Goal: Information Seeking & Learning: Compare options

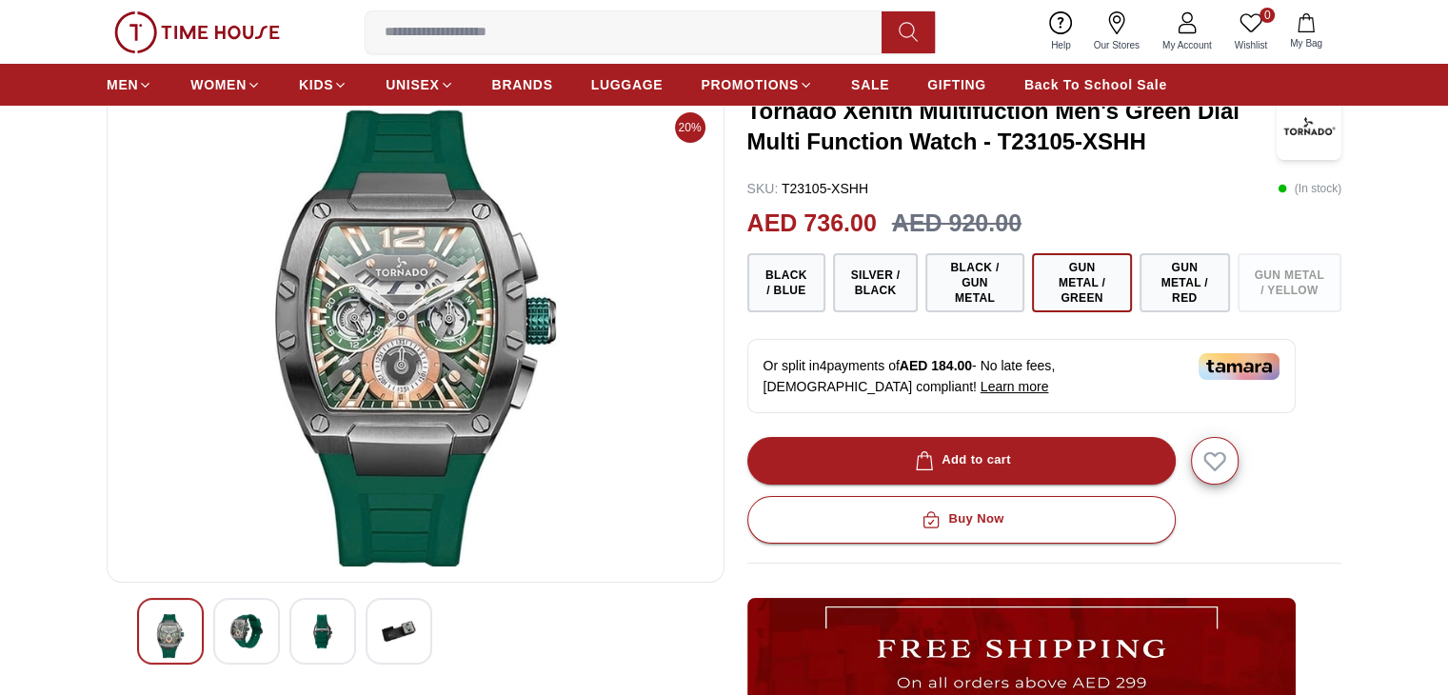
scroll to position [95, 0]
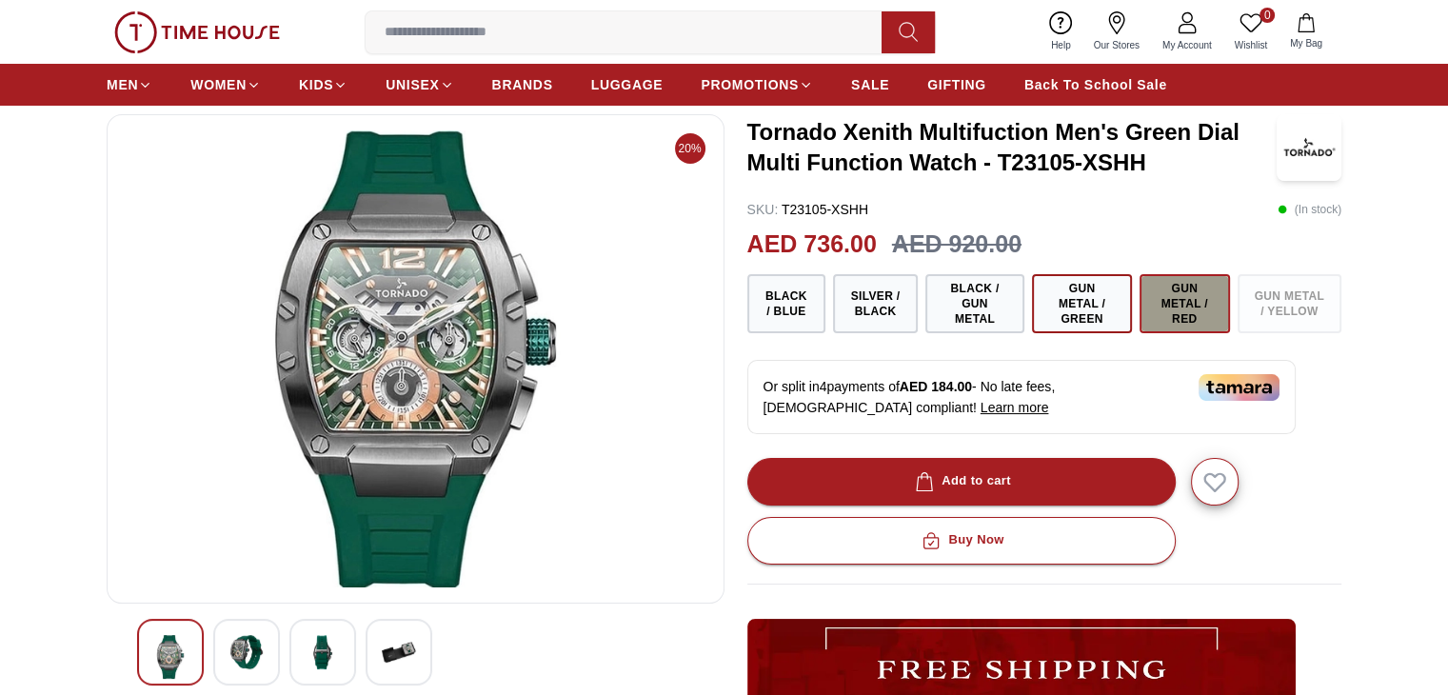
click at [1222, 301] on button "Gun Metal / Red" at bounding box center [1184, 303] width 90 height 59
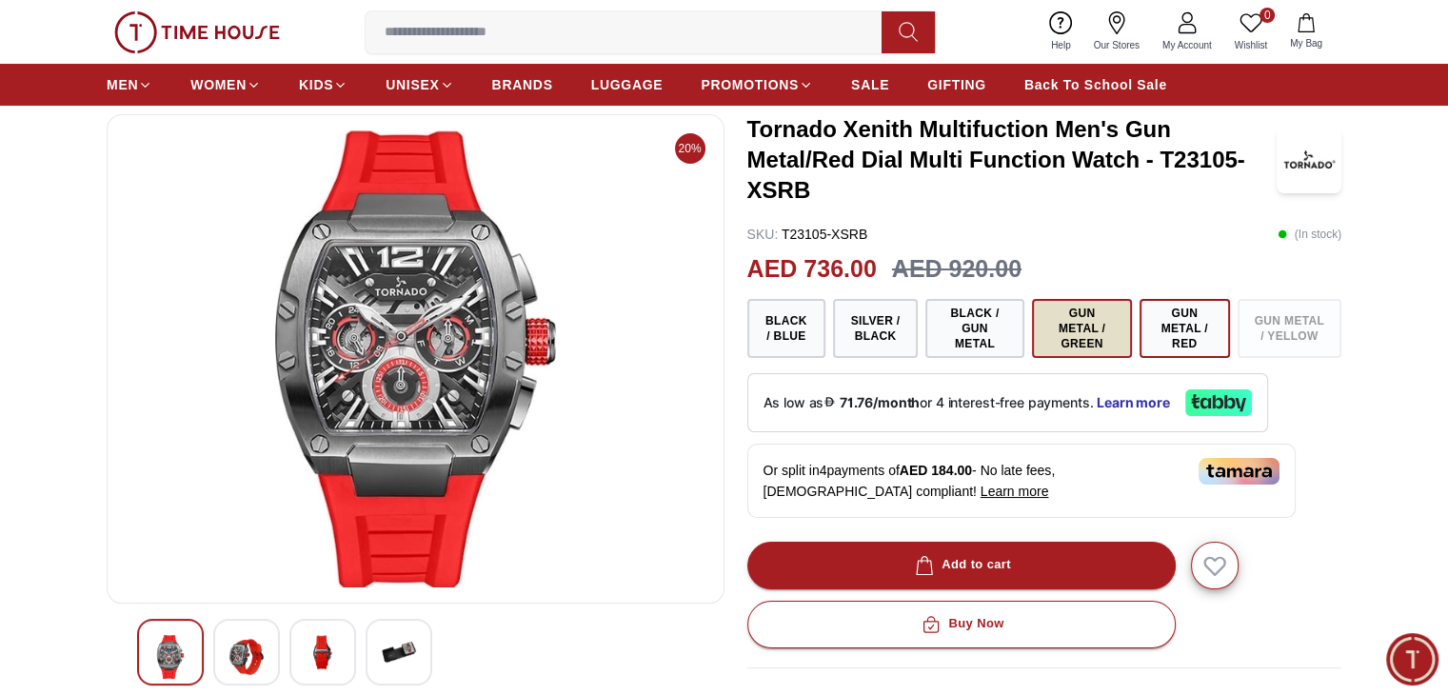
click at [1092, 330] on button "Gun Metal / Green" at bounding box center [1082, 328] width 100 height 59
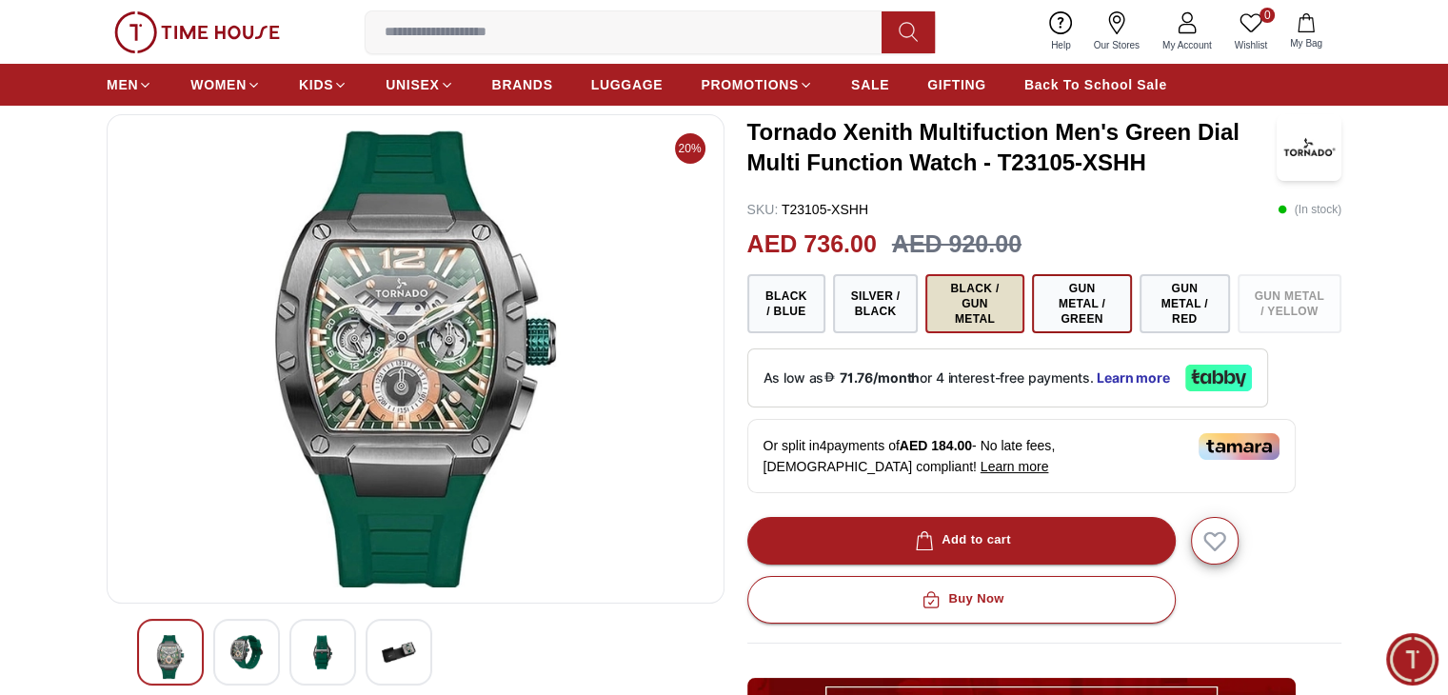
click at [988, 301] on button "Black / Gun Metal" at bounding box center [974, 303] width 99 height 59
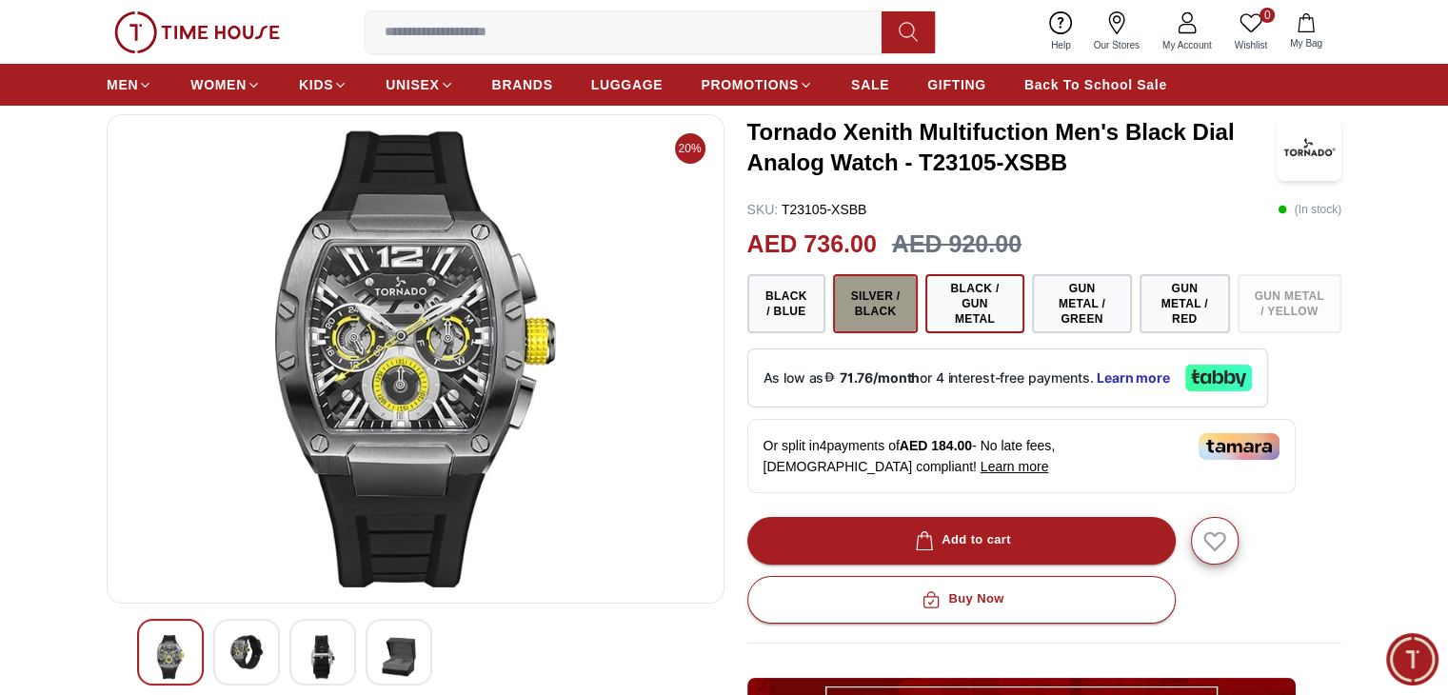
click at [890, 299] on button "Silver / Black" at bounding box center [875, 303] width 84 height 59
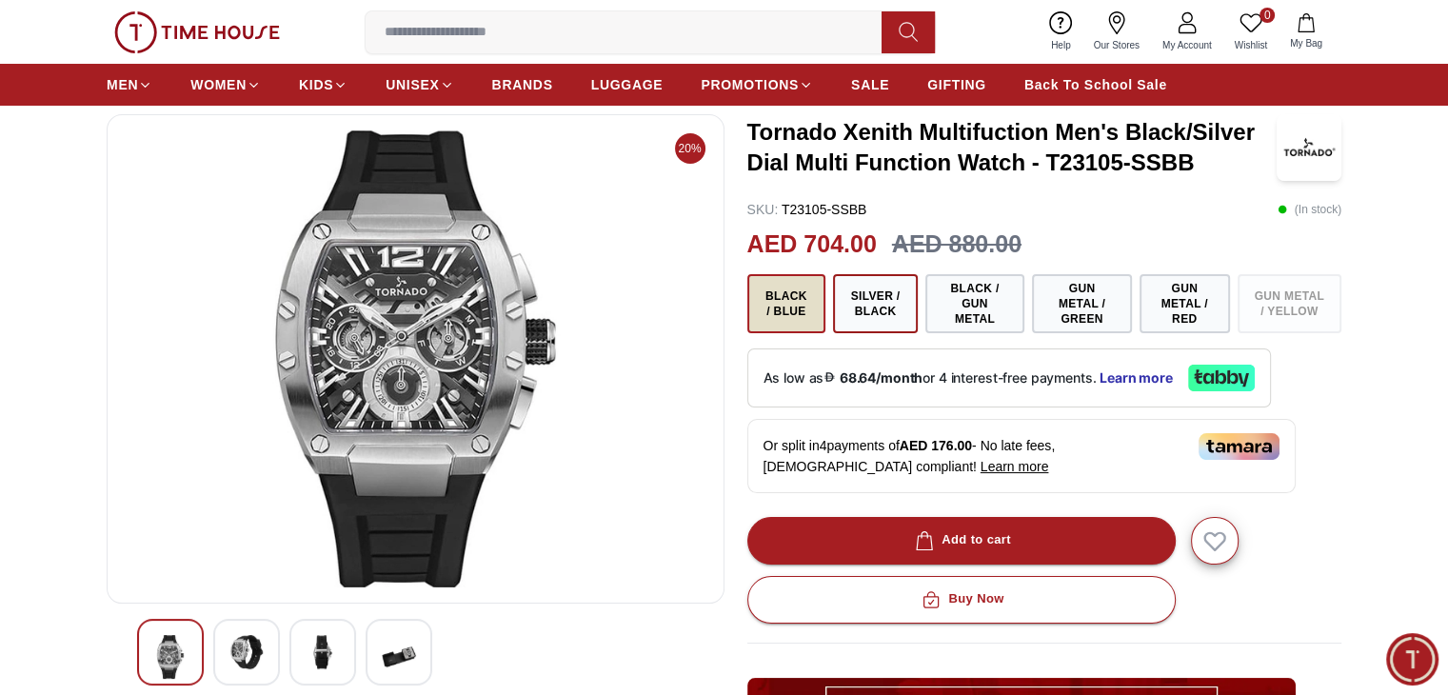
click at [803, 294] on button "Black / Blue" at bounding box center [786, 303] width 79 height 59
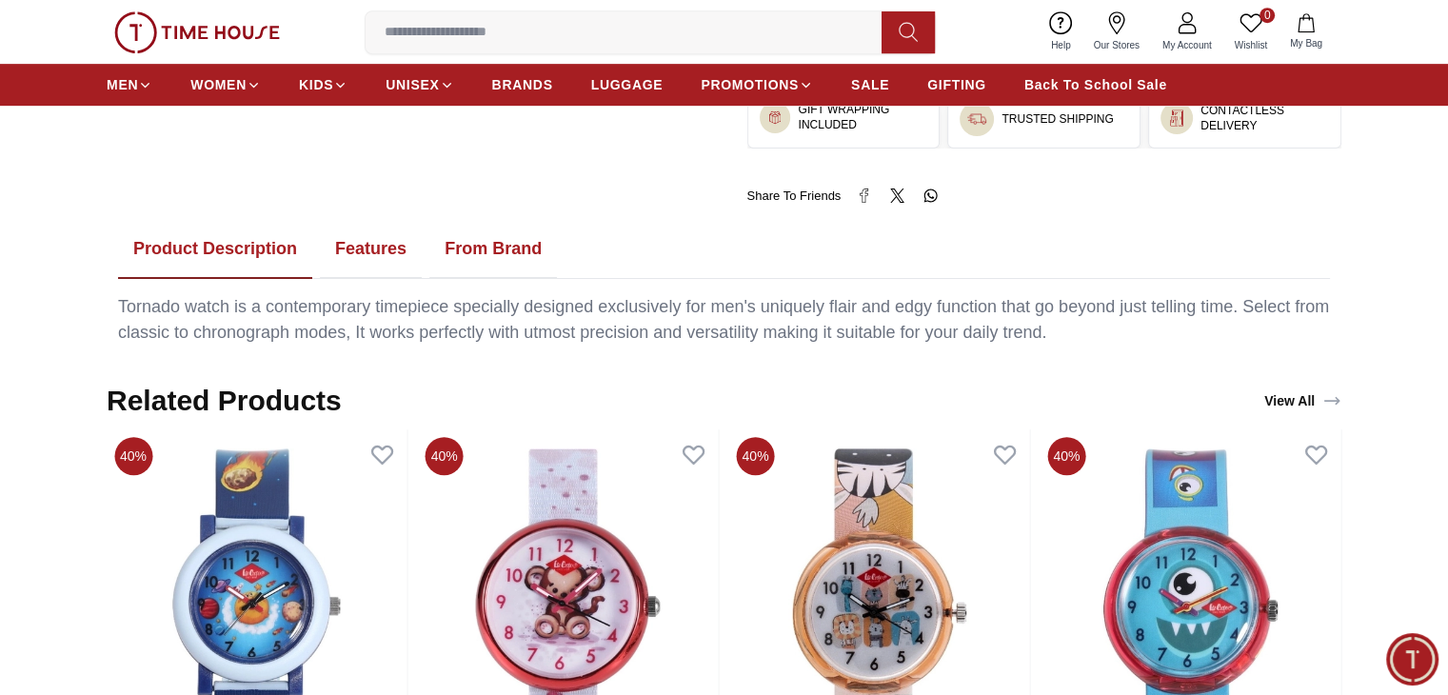
scroll to position [588, 0]
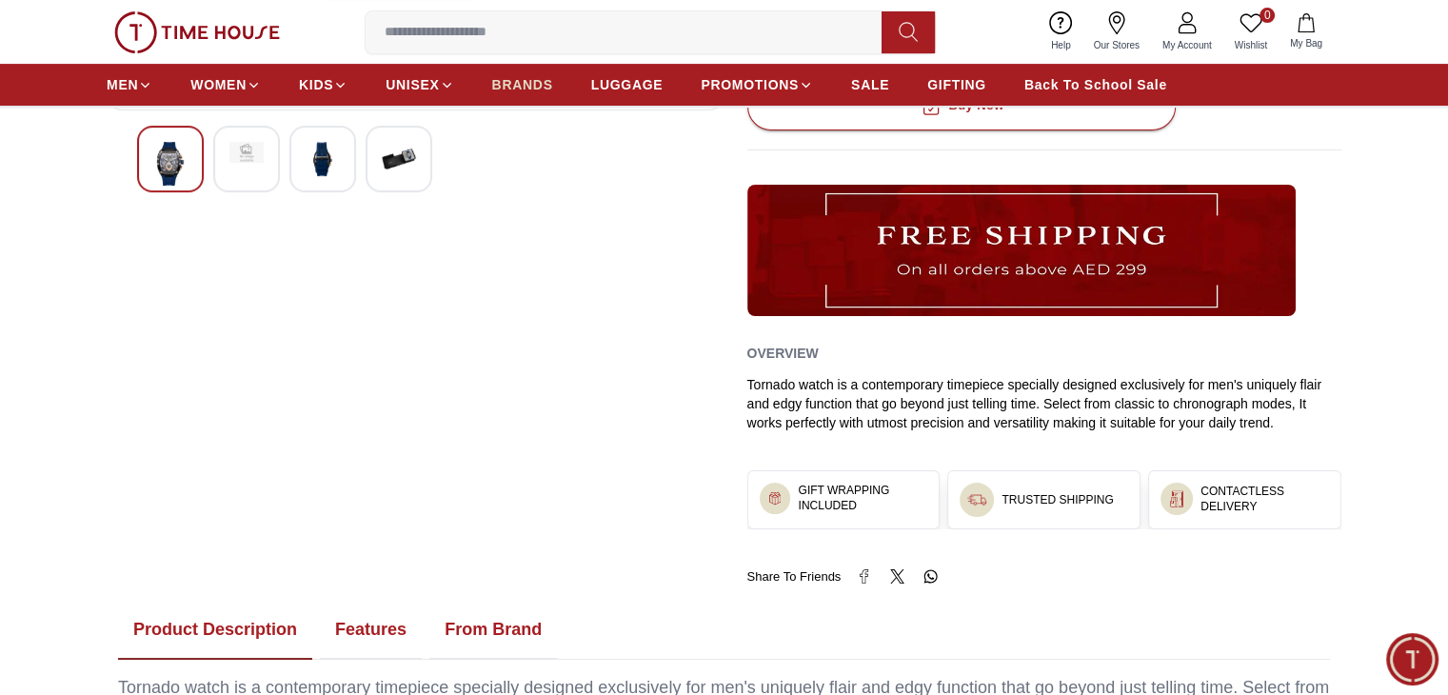
click at [537, 72] on link "BRANDS" at bounding box center [522, 85] width 61 height 34
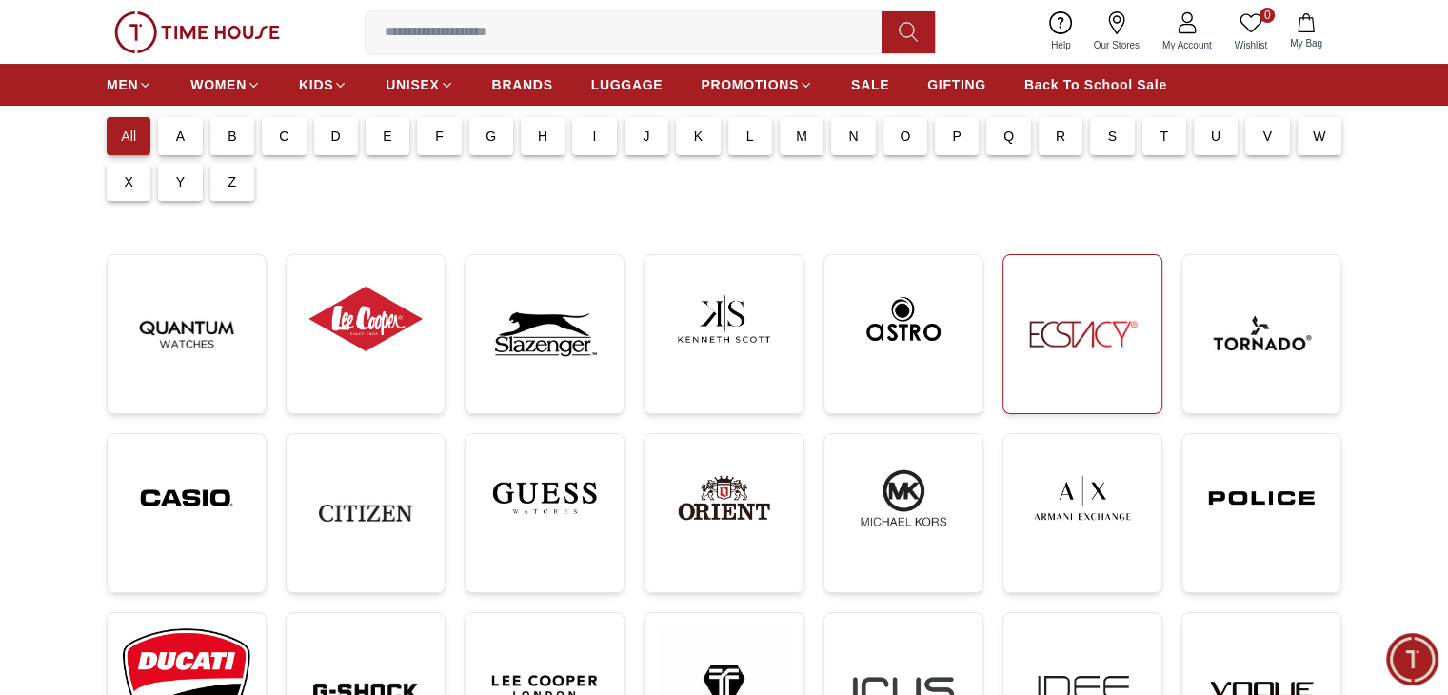
scroll to position [190, 0]
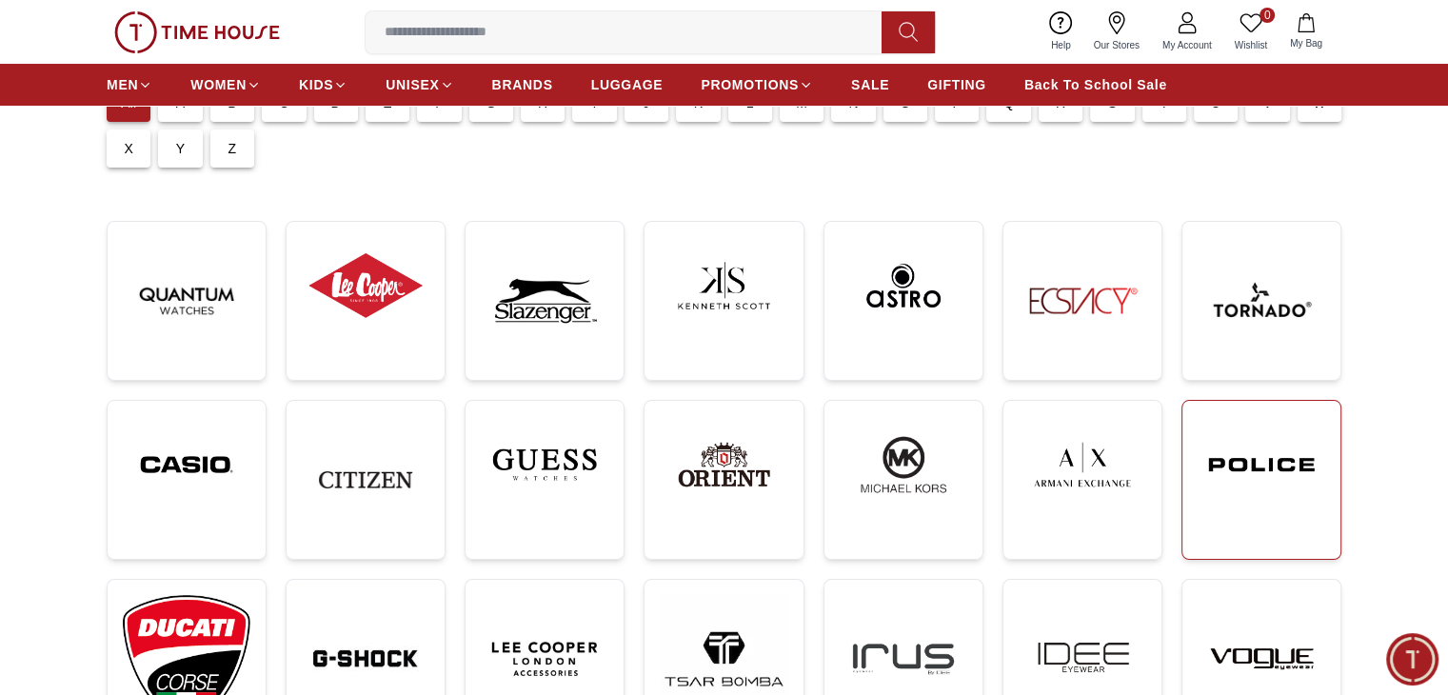
click at [1264, 441] on img at bounding box center [1261, 464] width 128 height 97
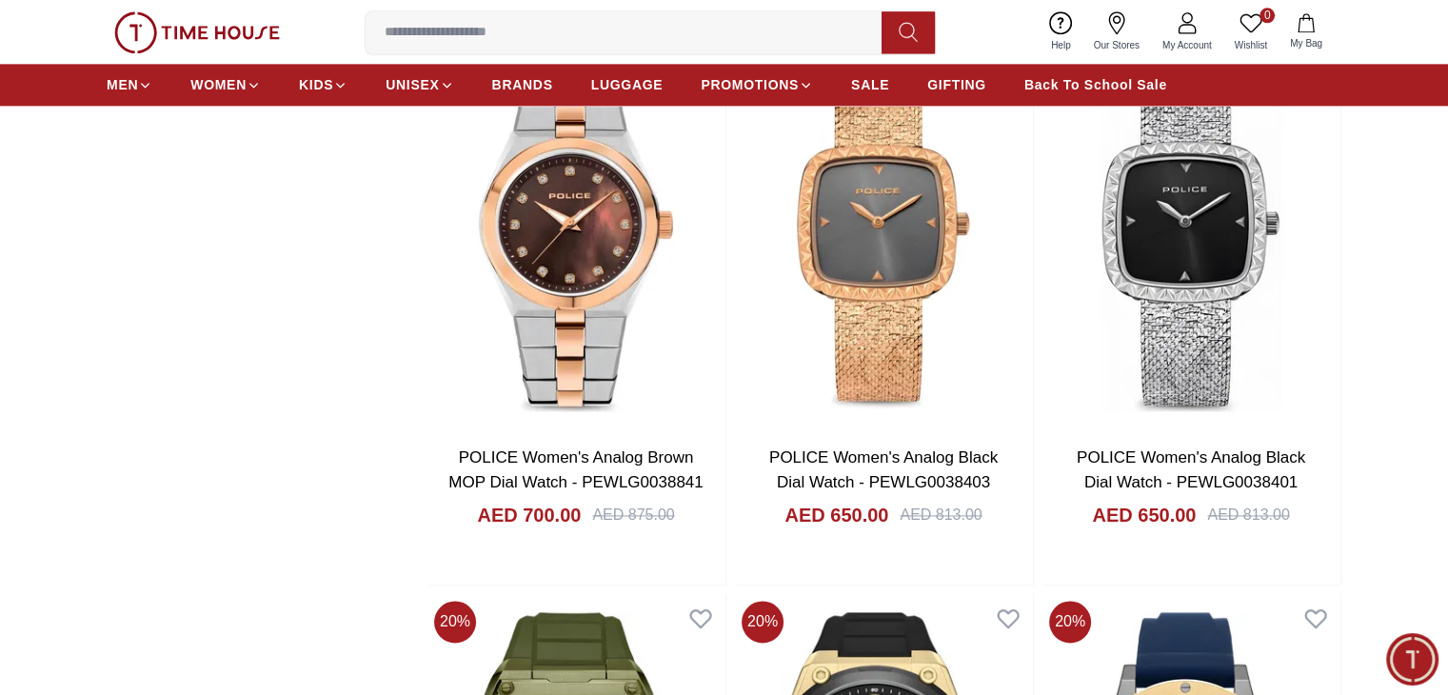
scroll to position [2760, 0]
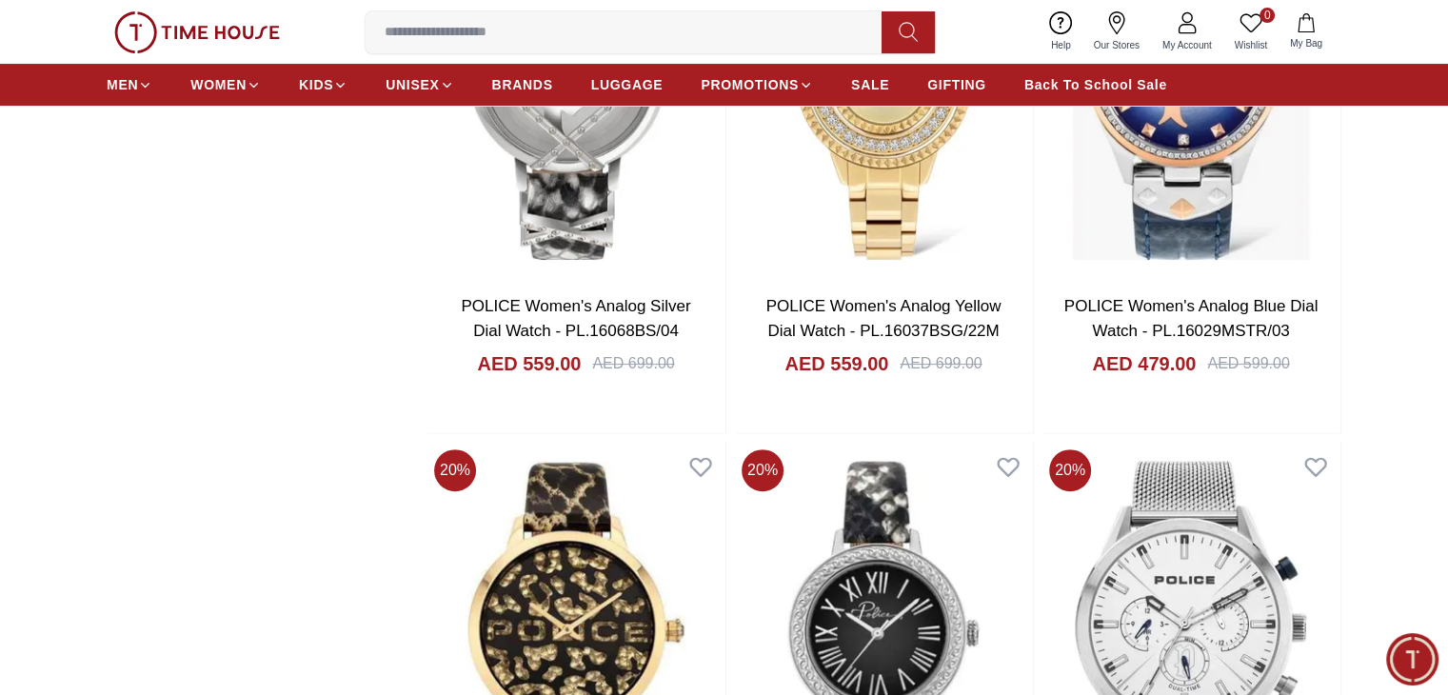
scroll to position [7995, 0]
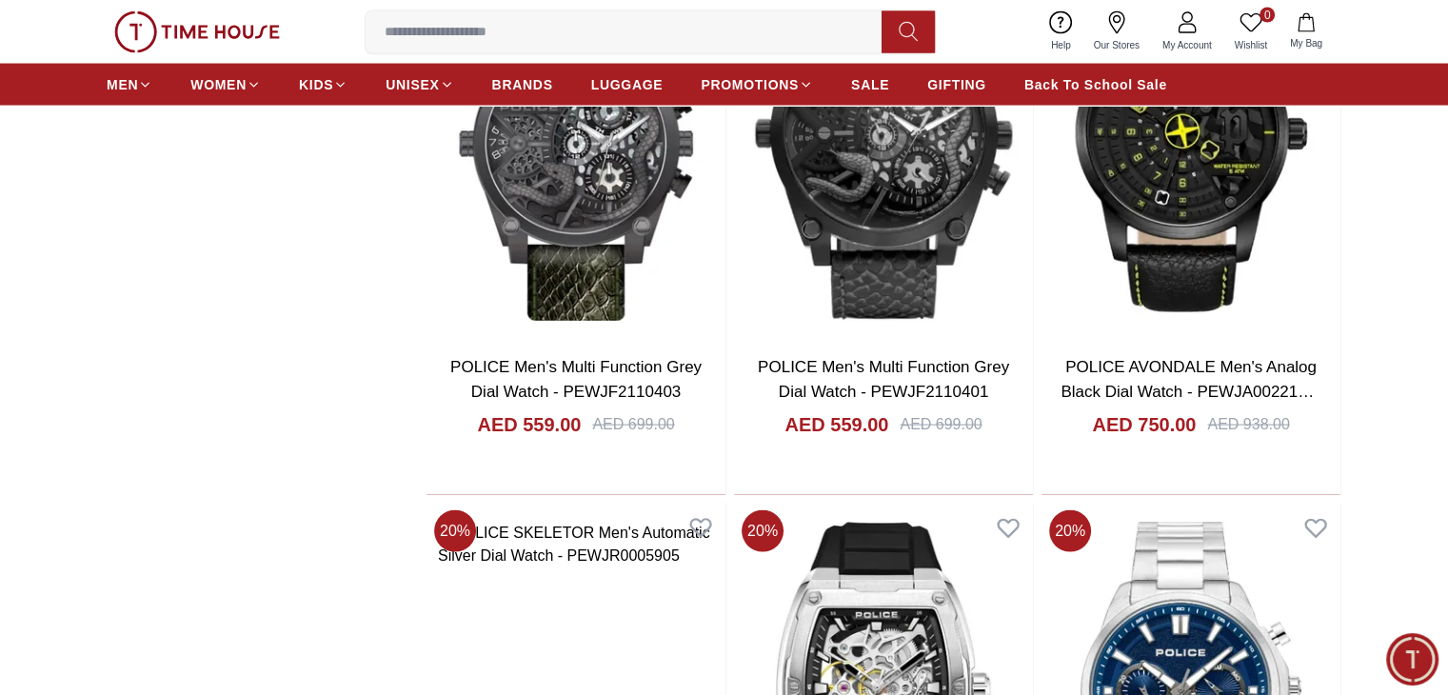
scroll to position [11040, 0]
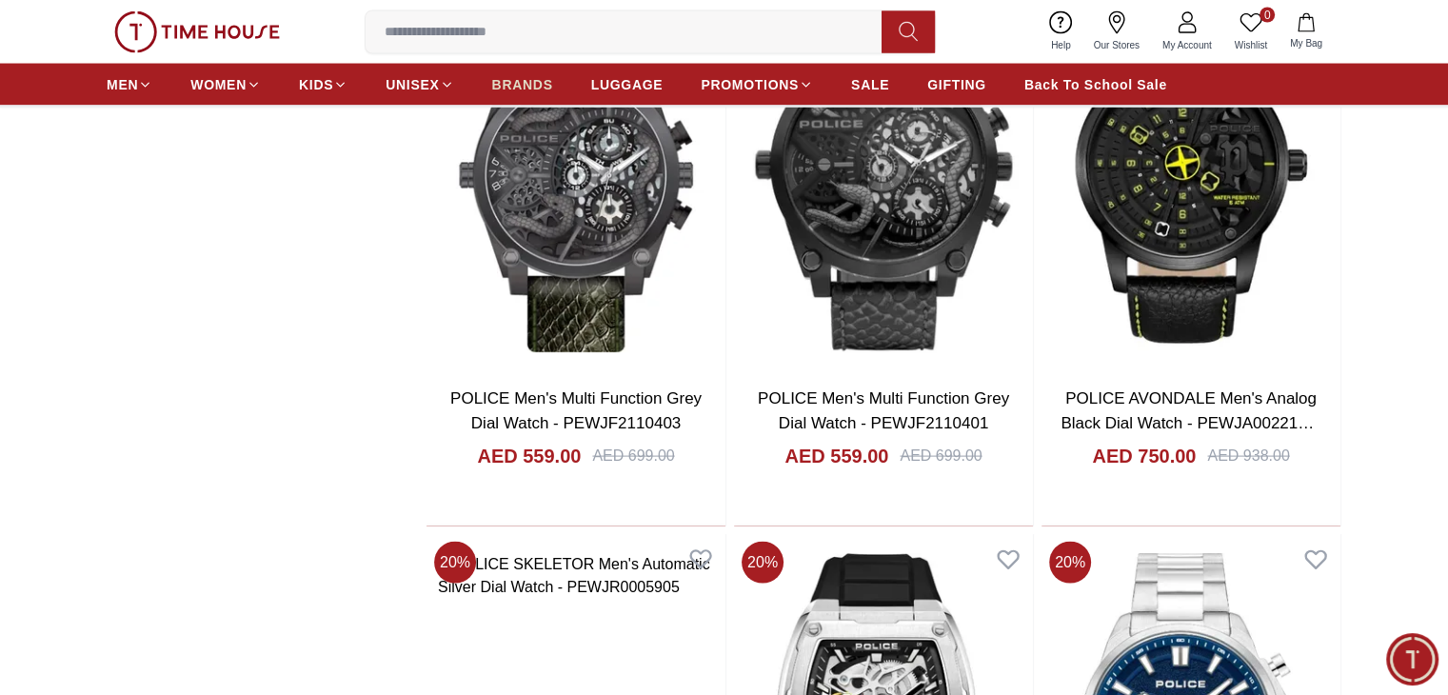
click at [549, 80] on span "BRANDS" at bounding box center [522, 84] width 61 height 19
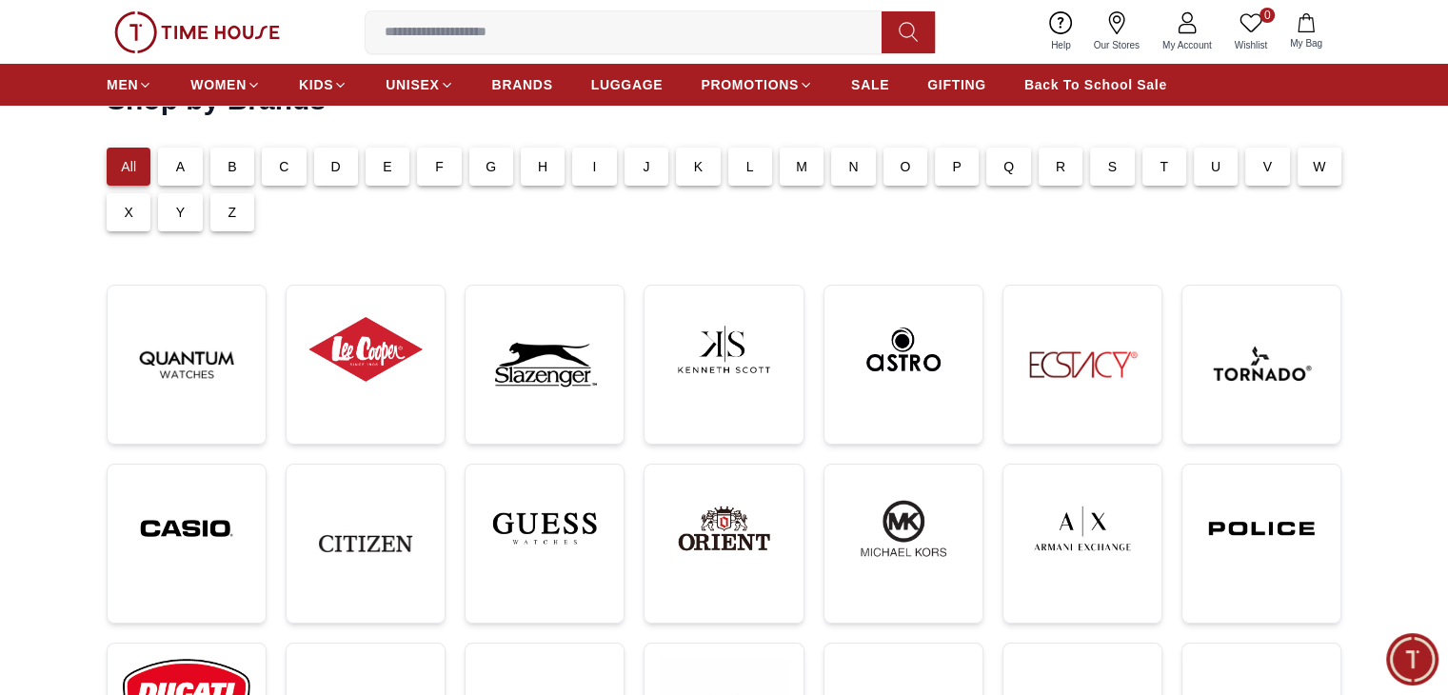
scroll to position [190, 0]
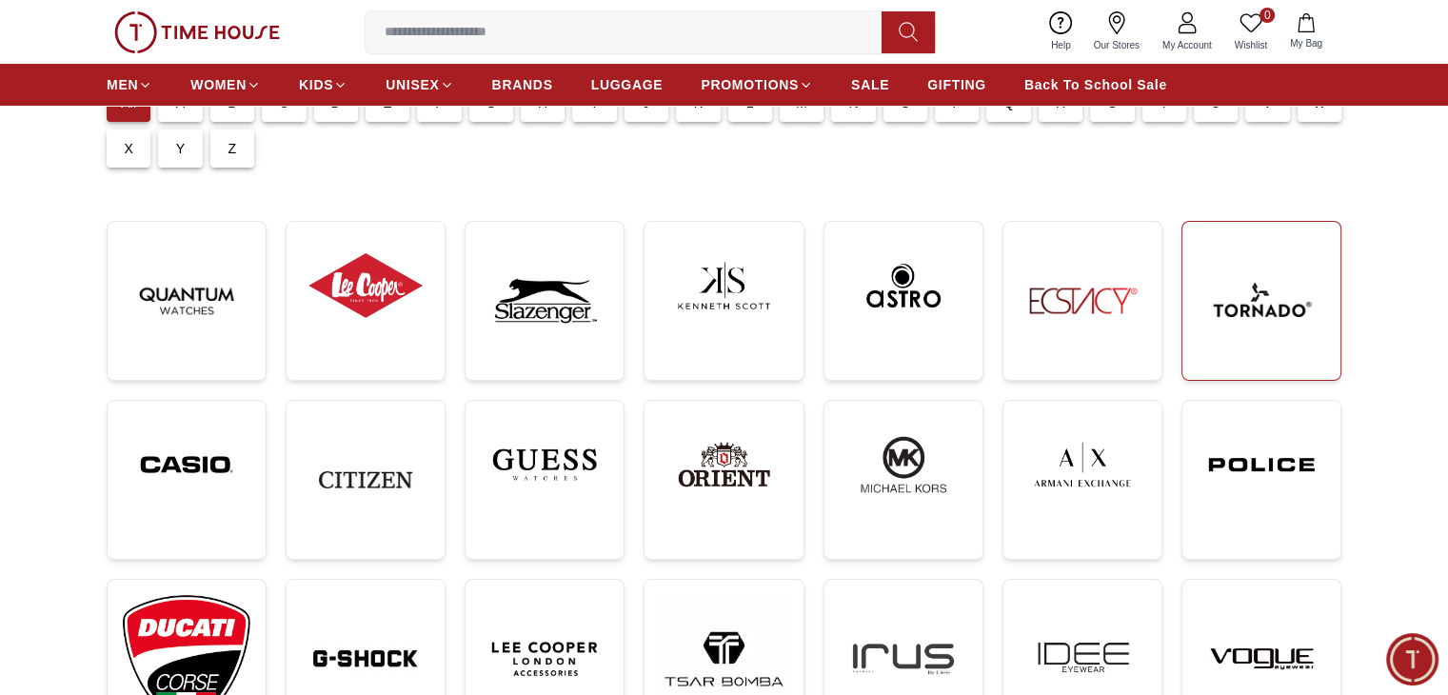
click at [1276, 306] on img at bounding box center [1261, 301] width 128 height 128
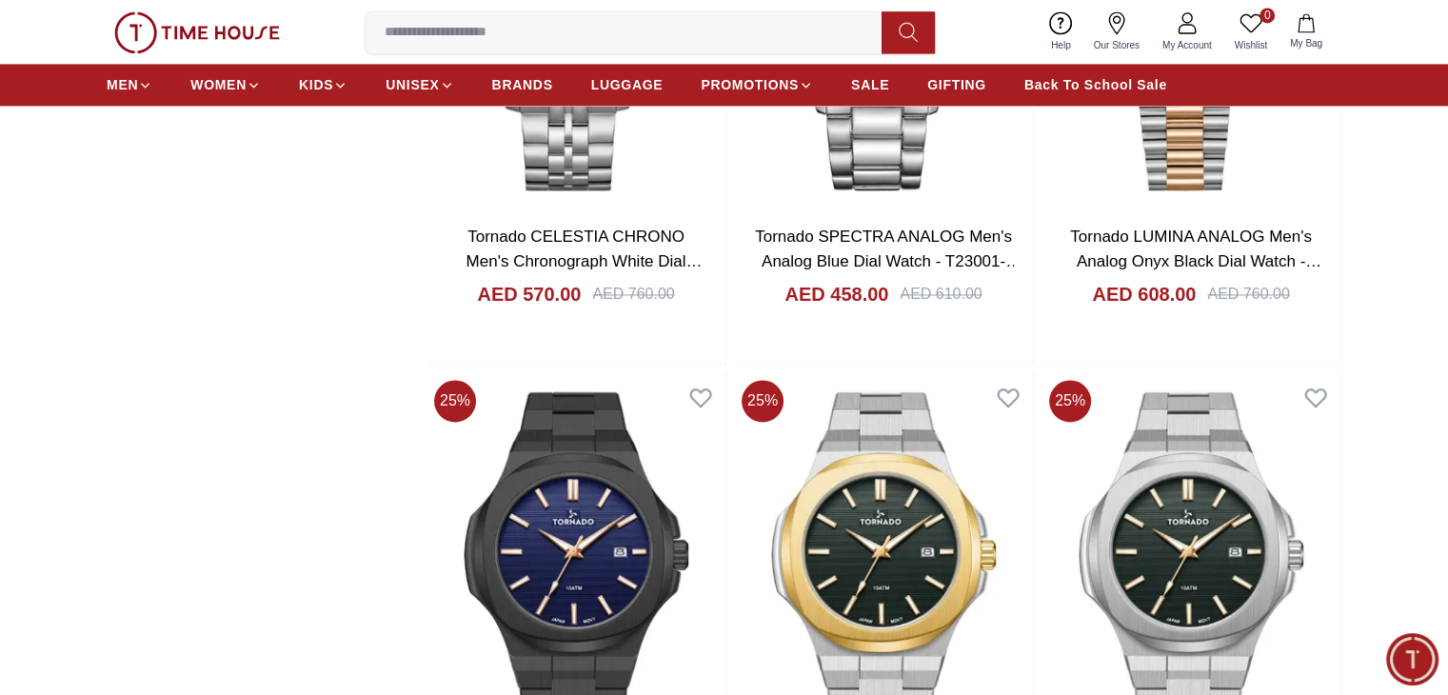
scroll to position [3141, 0]
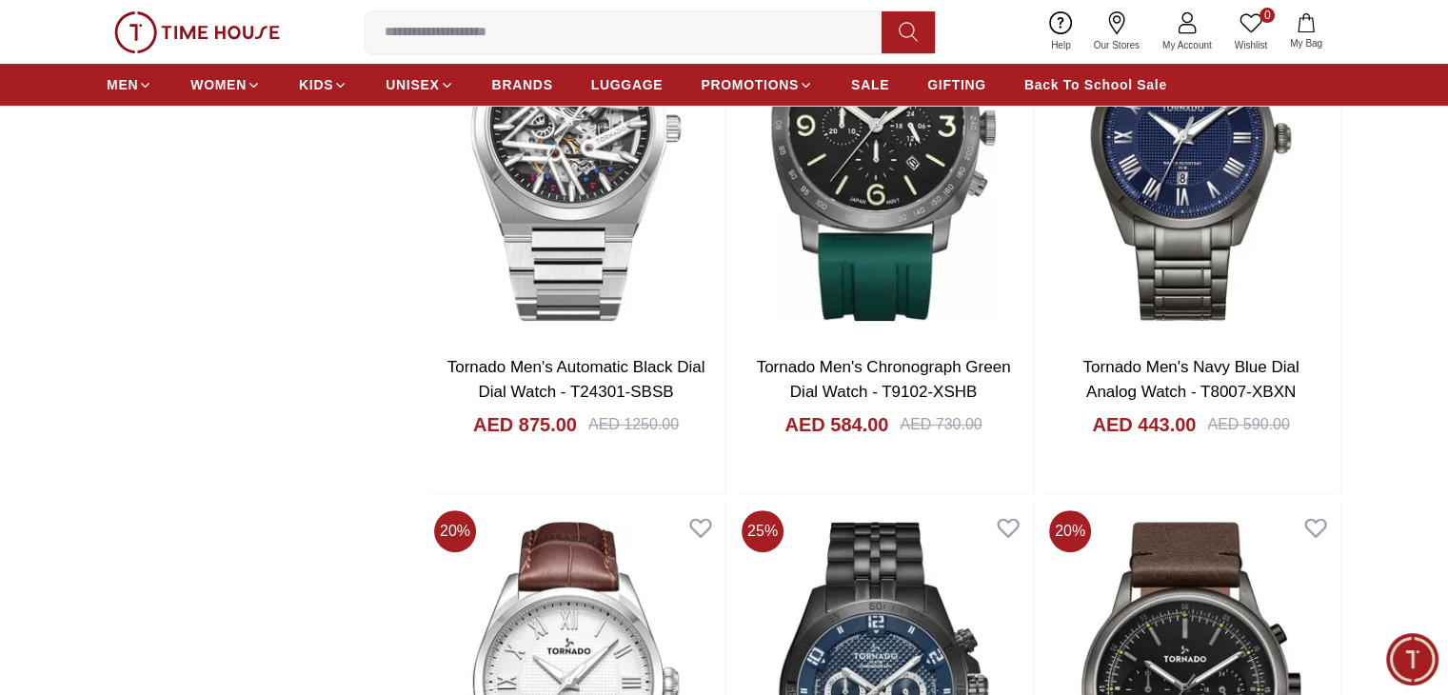
scroll to position [7995, 0]
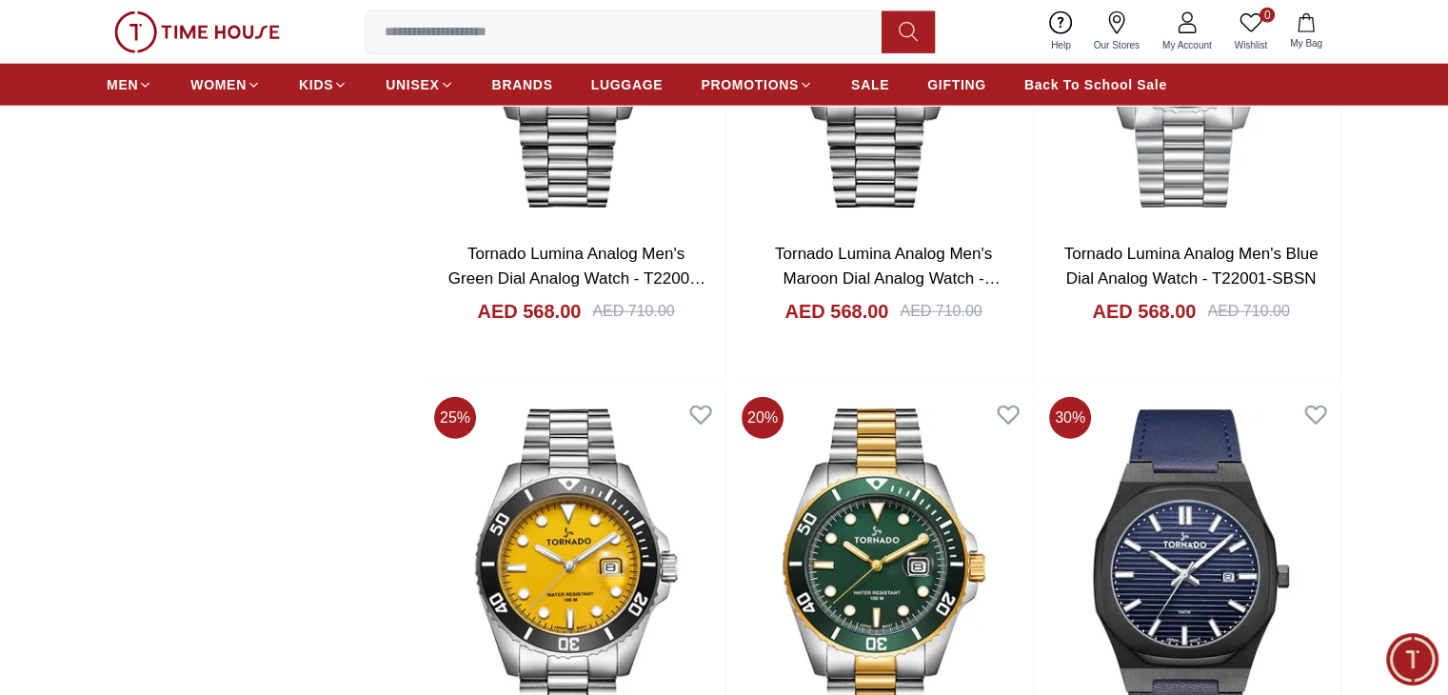
scroll to position [12563, 0]
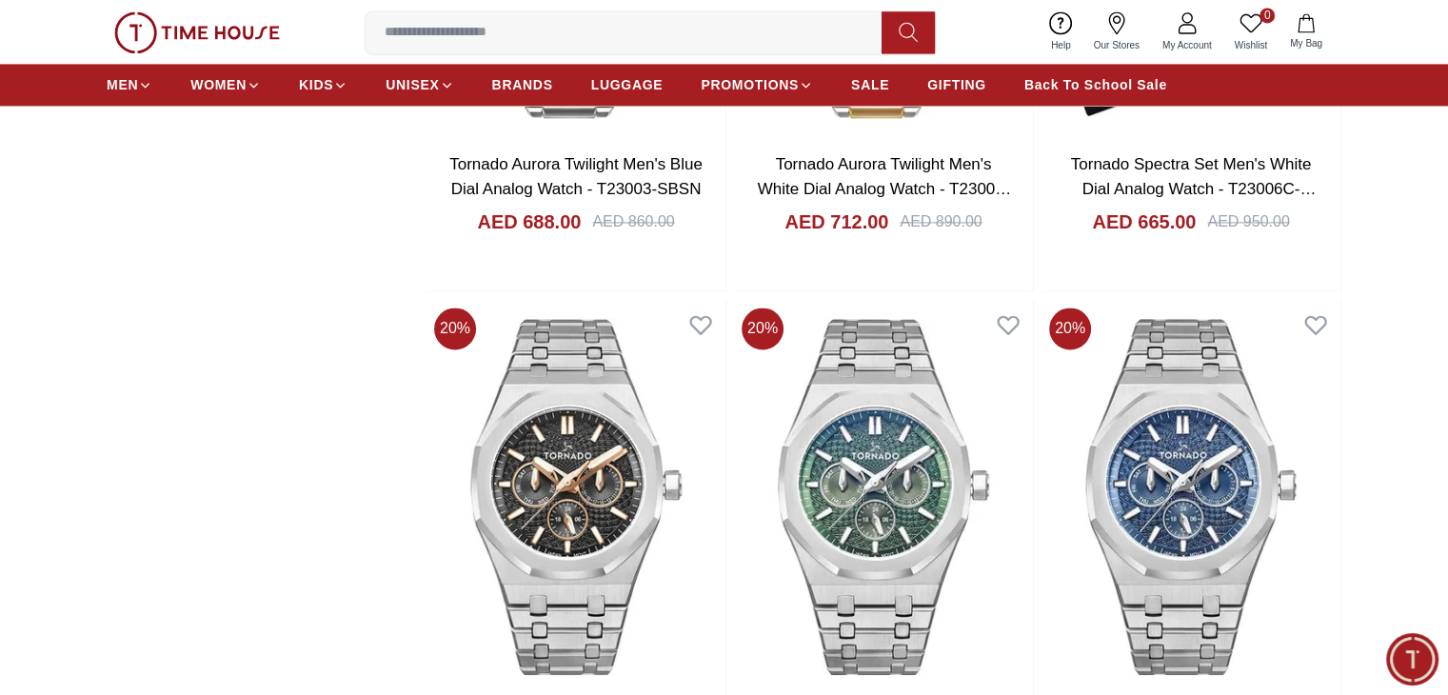
scroll to position [17417, 0]
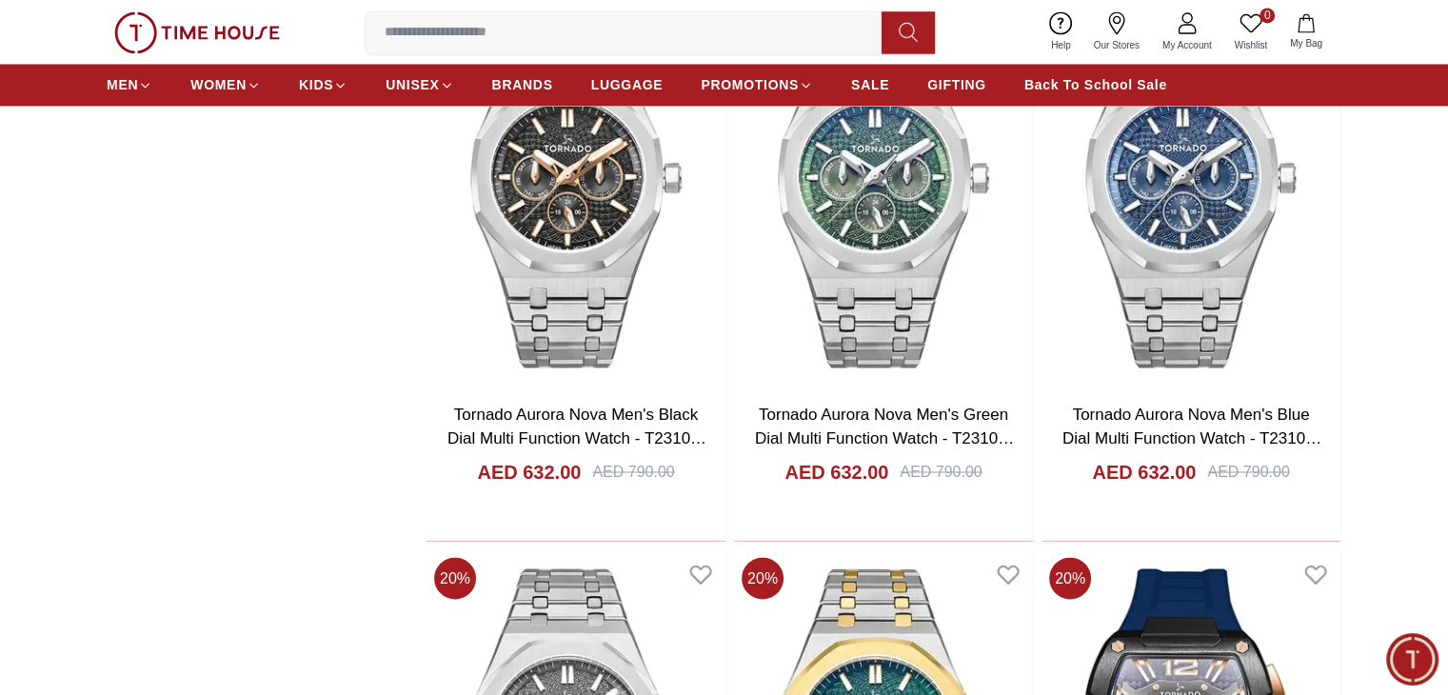
scroll to position [17703, 0]
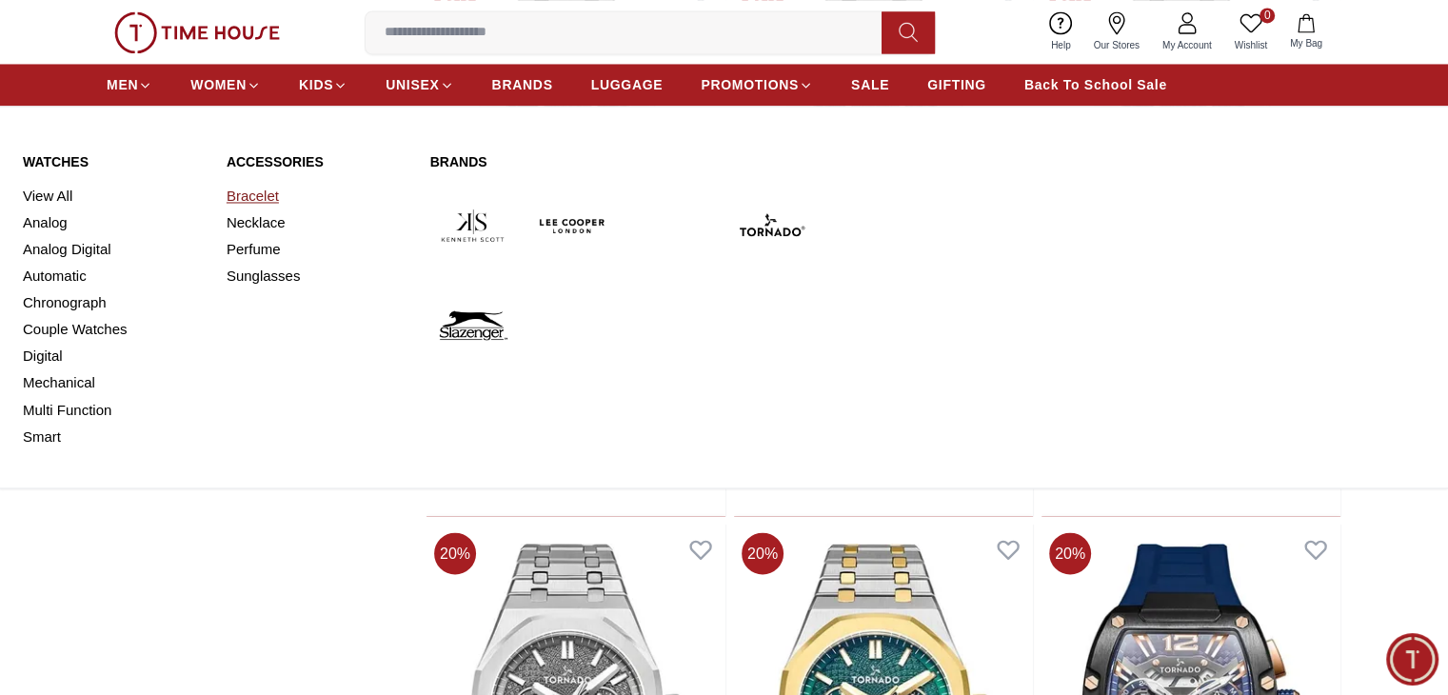
click at [269, 193] on link "Bracelet" at bounding box center [317, 196] width 181 height 27
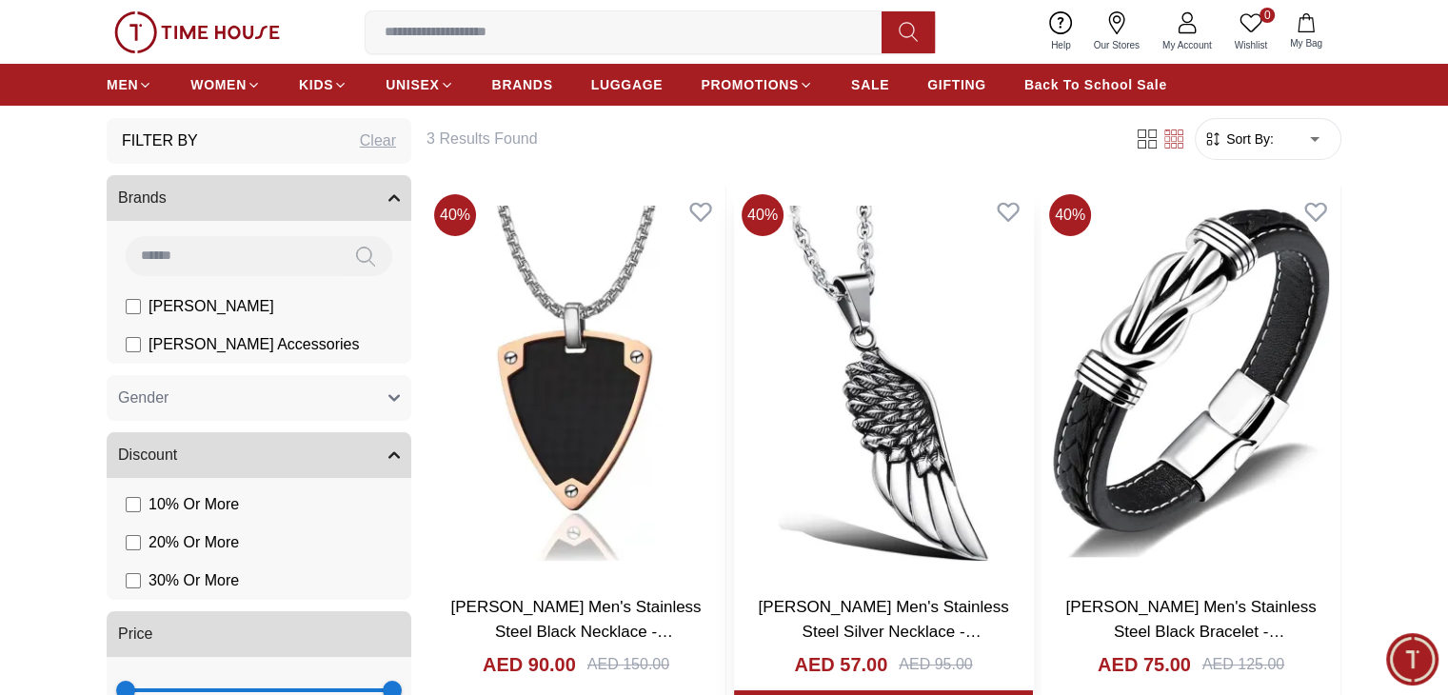
scroll to position [95, 0]
click at [977, 75] on span "GIFTING" at bounding box center [956, 84] width 59 height 19
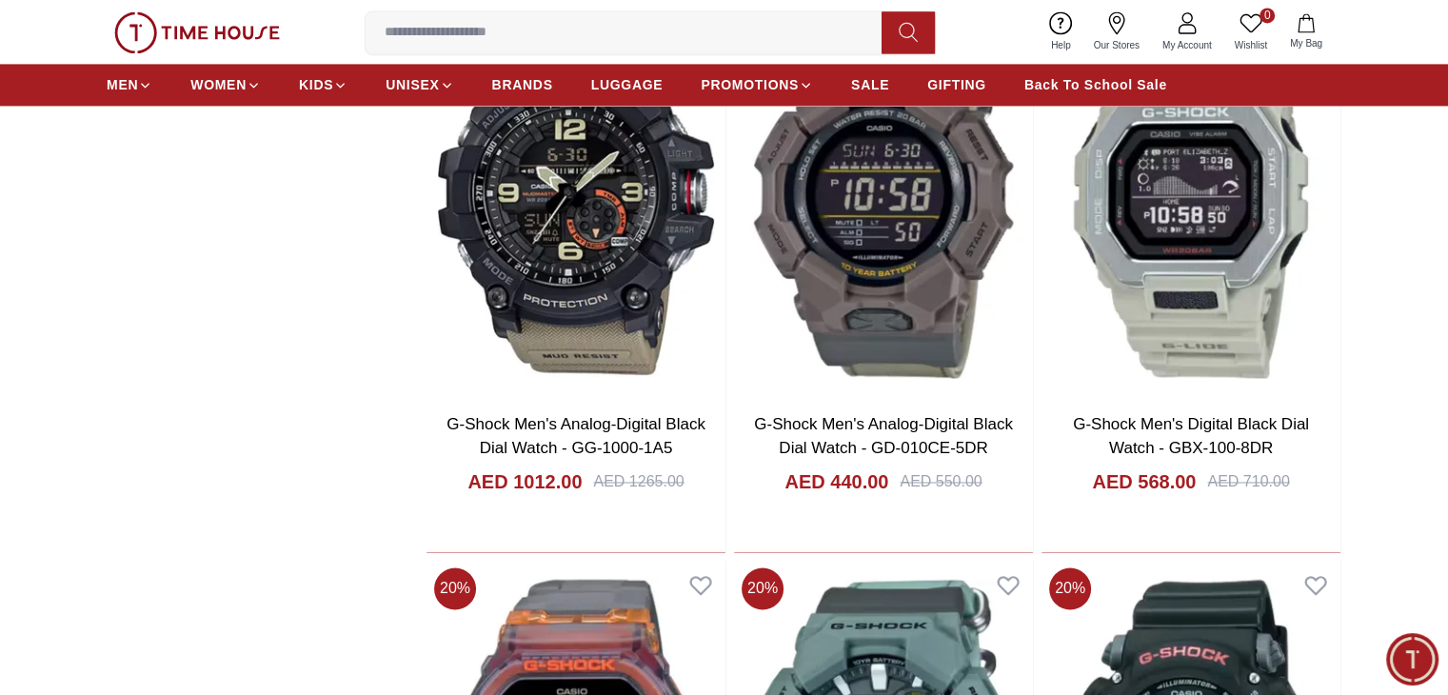
scroll to position [2950, 0]
